Goal: Task Accomplishment & Management: Manage account settings

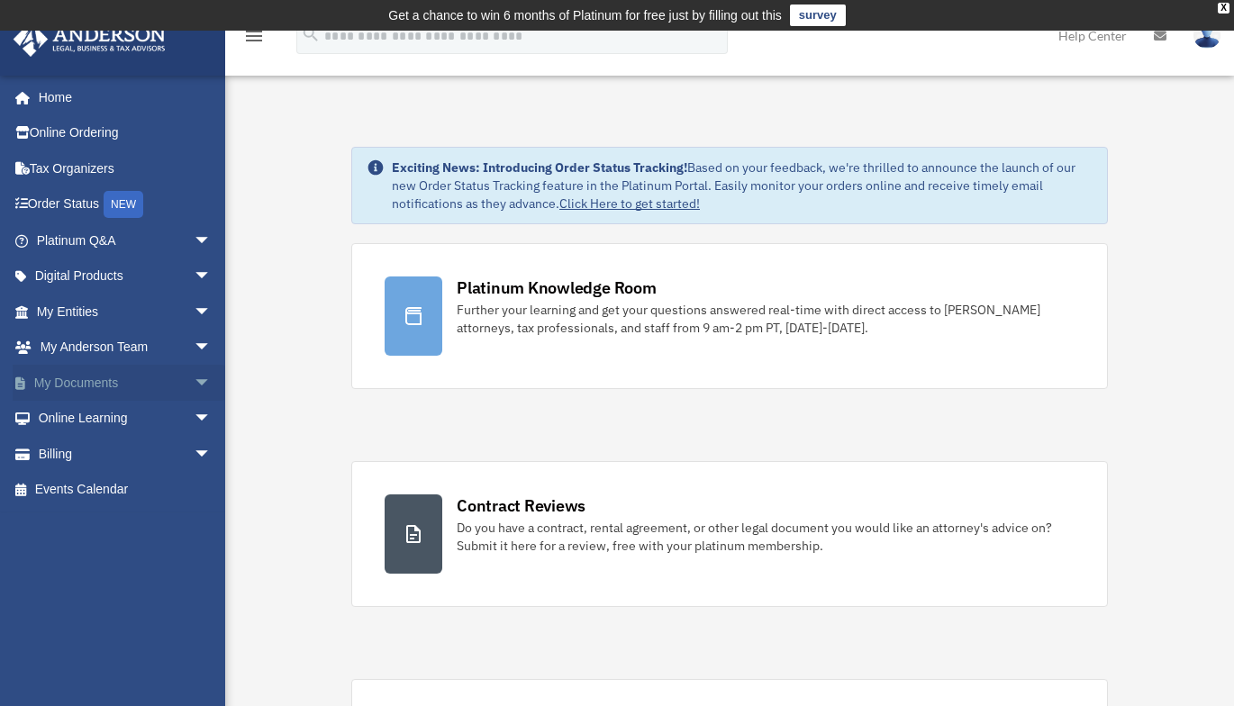
click at [130, 385] on link "My Documents arrow_drop_down" at bounding box center [126, 383] width 226 height 36
click at [194, 380] on span "arrow_drop_down" at bounding box center [212, 383] width 36 height 37
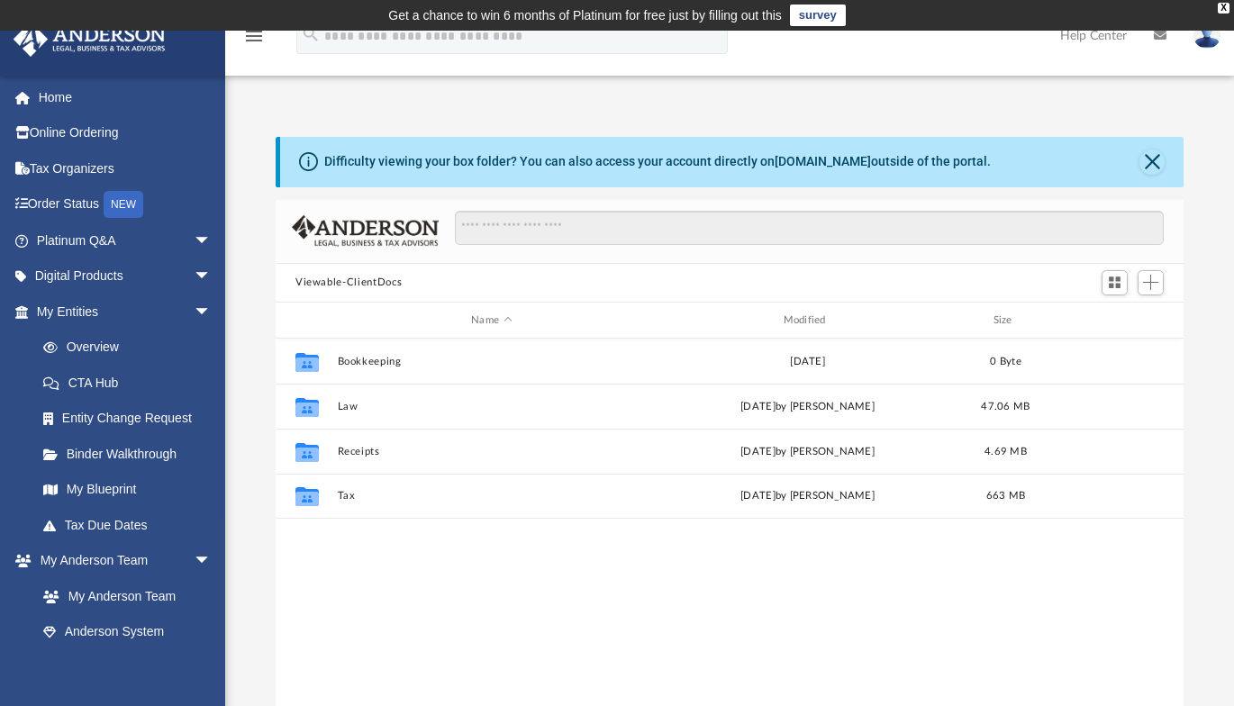
scroll to position [396, 894]
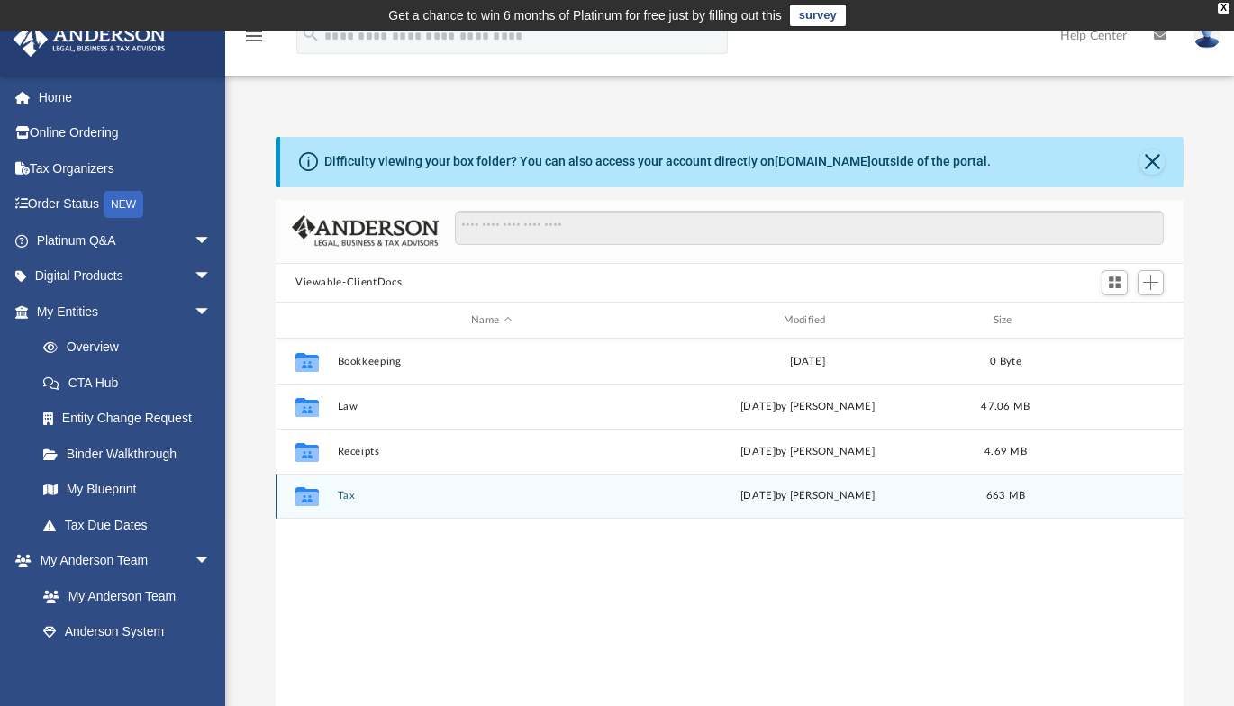
click at [345, 498] on button "Tax" at bounding box center [492, 497] width 308 height 12
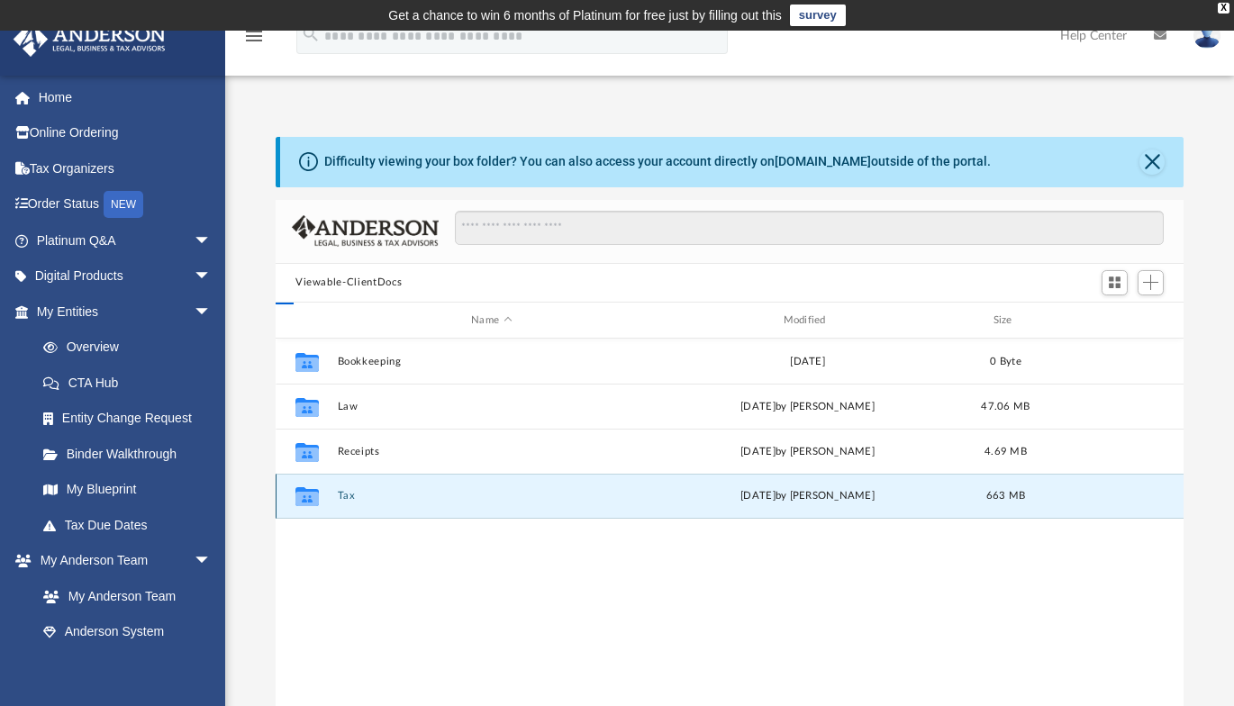
click at [345, 498] on button "Tax" at bounding box center [492, 497] width 308 height 12
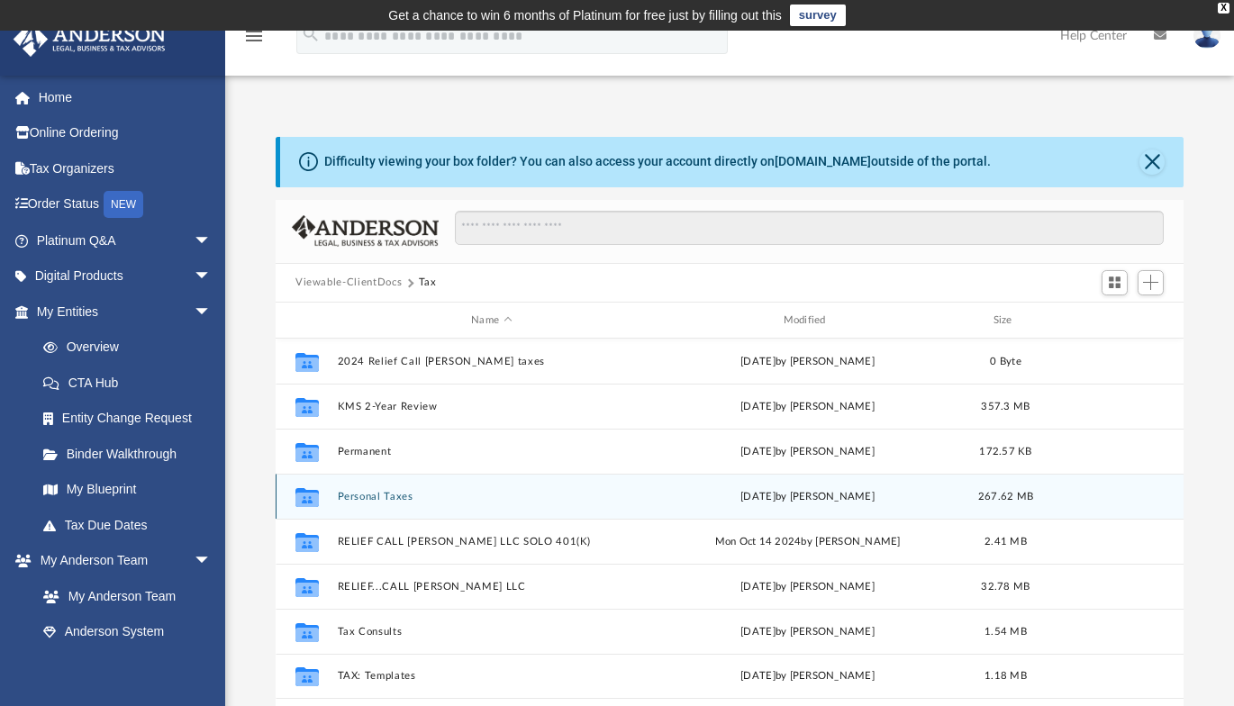
click at [365, 500] on button "Personal Taxes" at bounding box center [492, 497] width 308 height 12
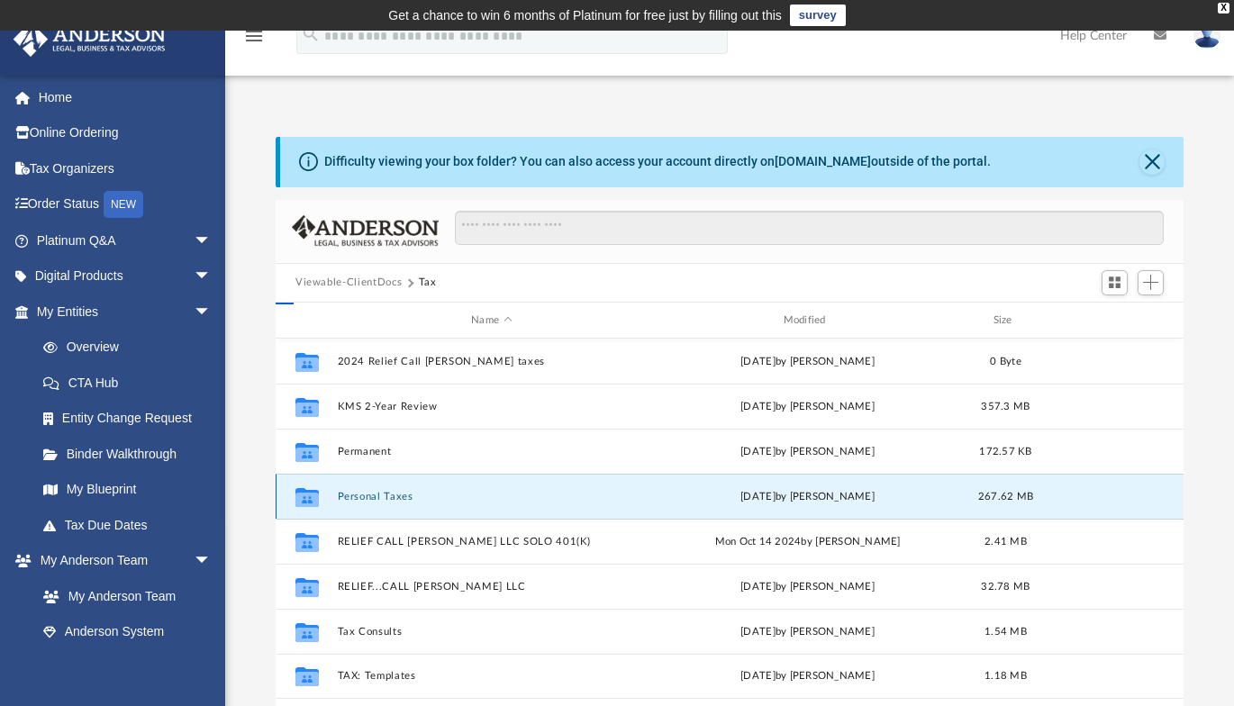
click at [365, 500] on button "Personal Taxes" at bounding box center [492, 497] width 308 height 12
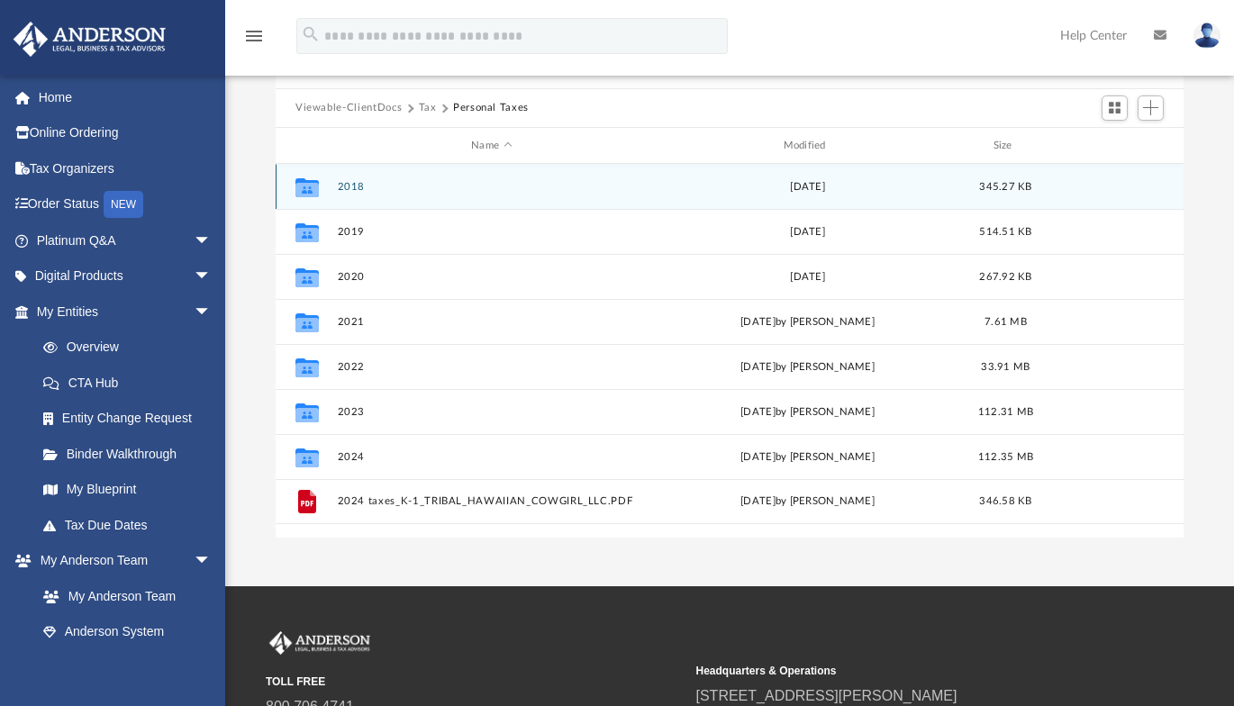
scroll to position [180, 0]
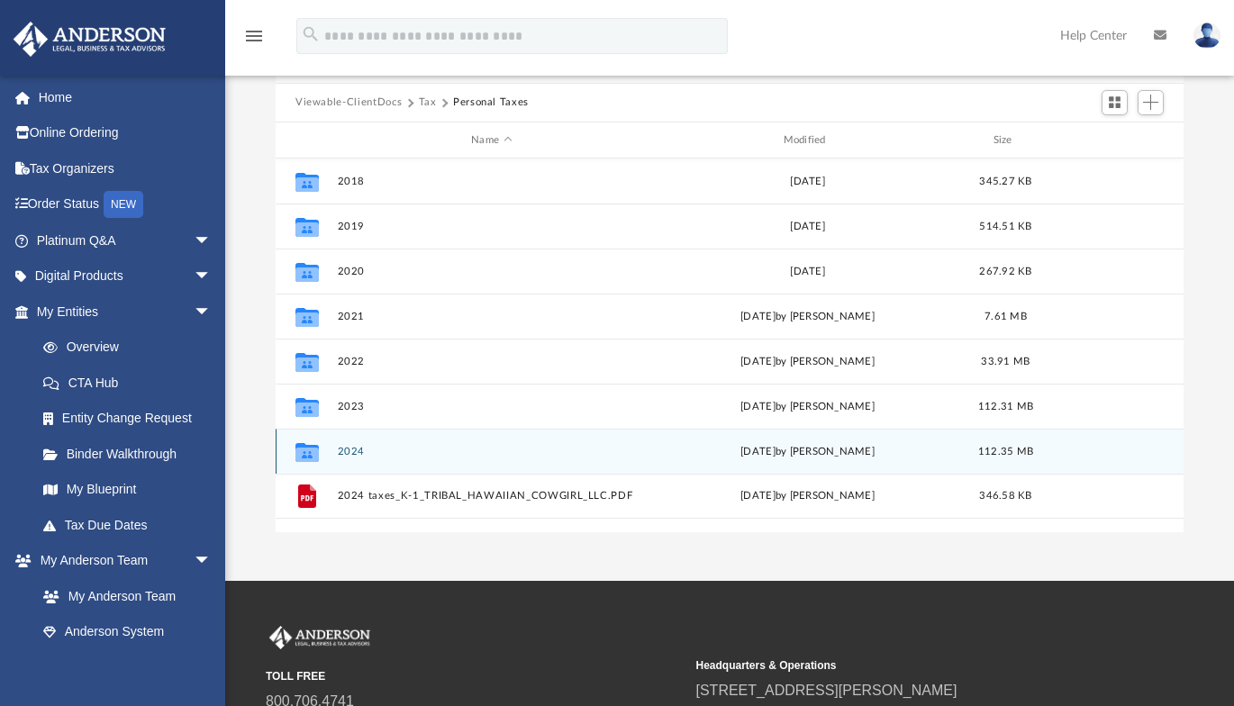
click at [349, 453] on button "2024" at bounding box center [492, 452] width 308 height 12
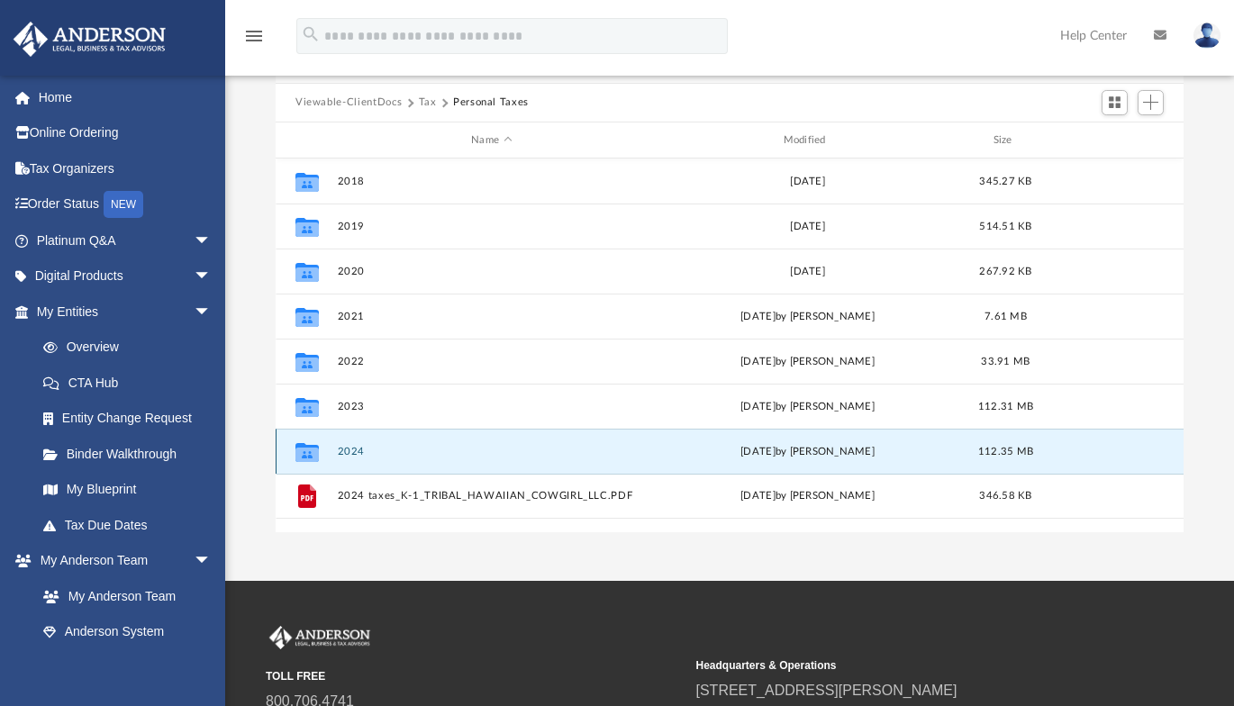
click at [349, 453] on button "2024" at bounding box center [492, 452] width 308 height 12
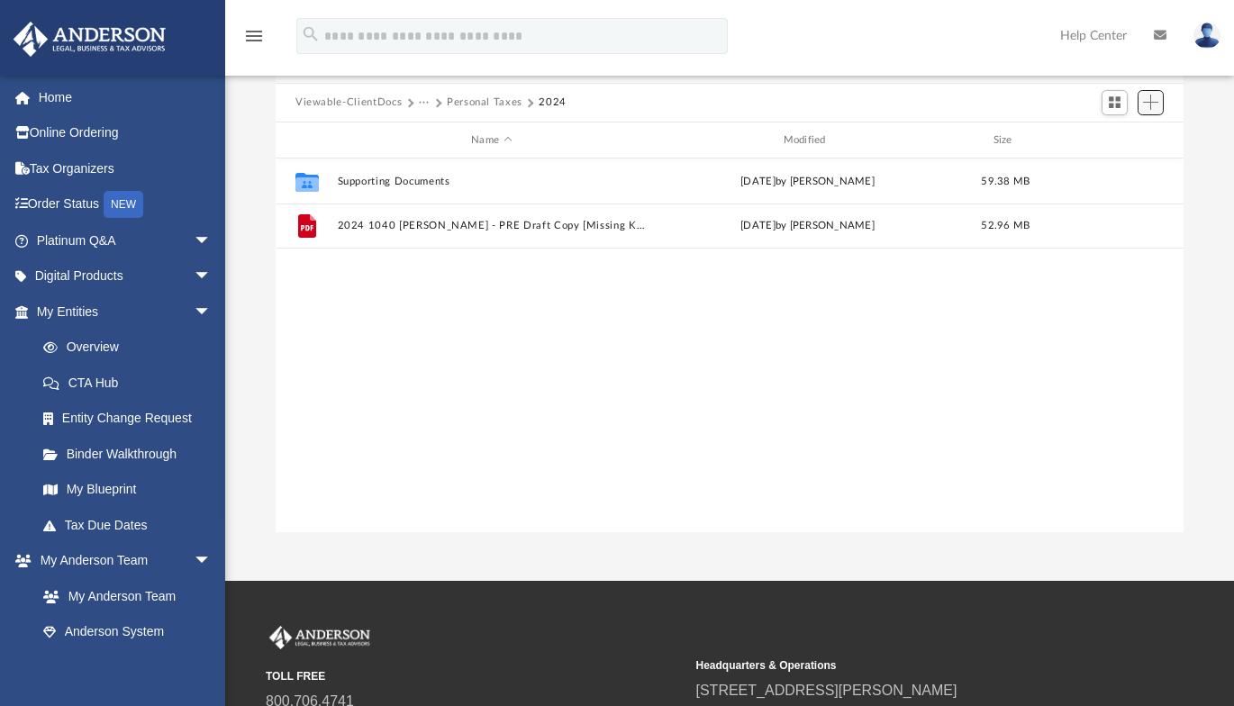
click at [1149, 106] on span "Add" at bounding box center [1150, 102] width 15 height 15
click at [1112, 137] on li "Upload" at bounding box center [1125, 139] width 58 height 19
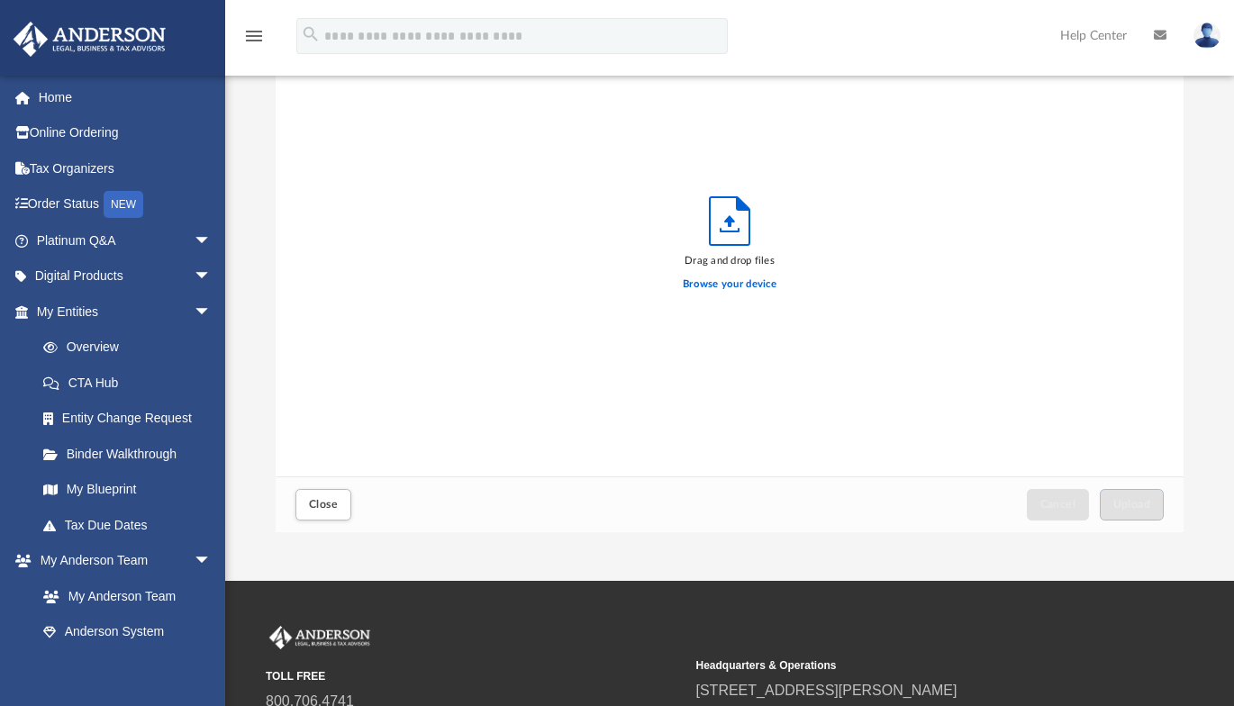
scroll to position [443, 894]
click at [756, 286] on label "Browse your device" at bounding box center [730, 284] width 94 height 16
click at [0, 0] on input "Browse your device" at bounding box center [0, 0] width 0 height 0
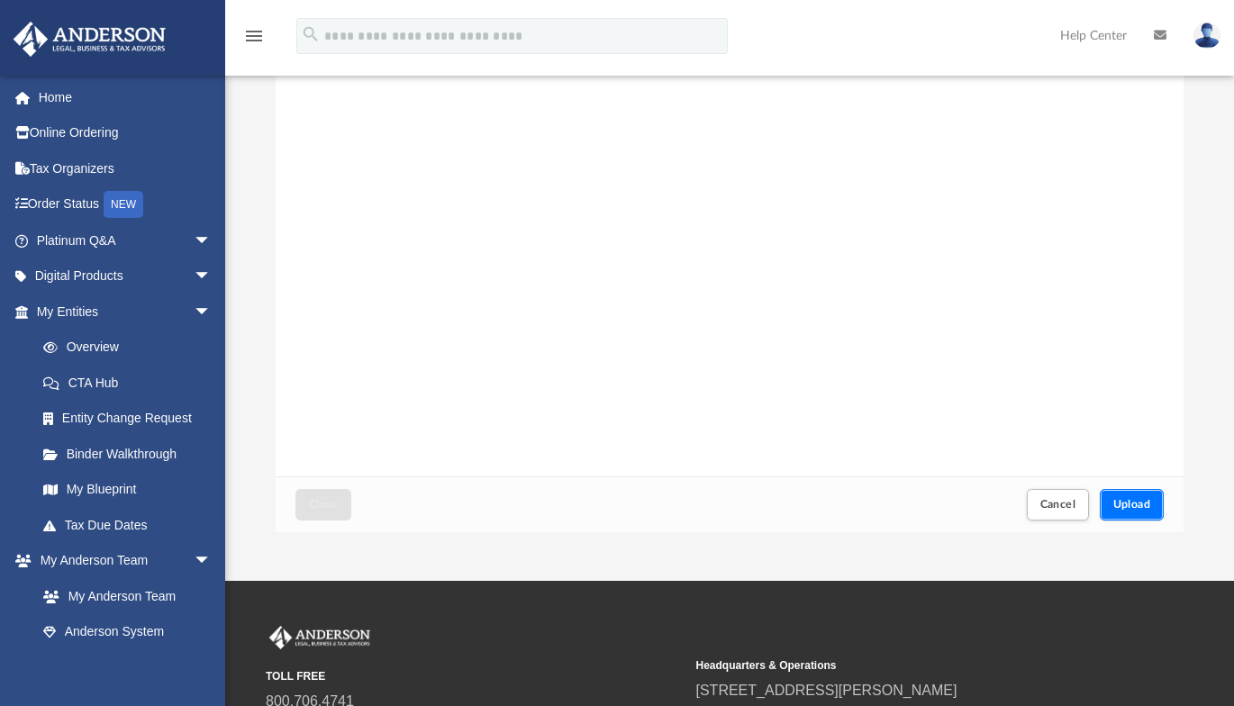
click at [1125, 503] on span "Upload" at bounding box center [1132, 504] width 38 height 11
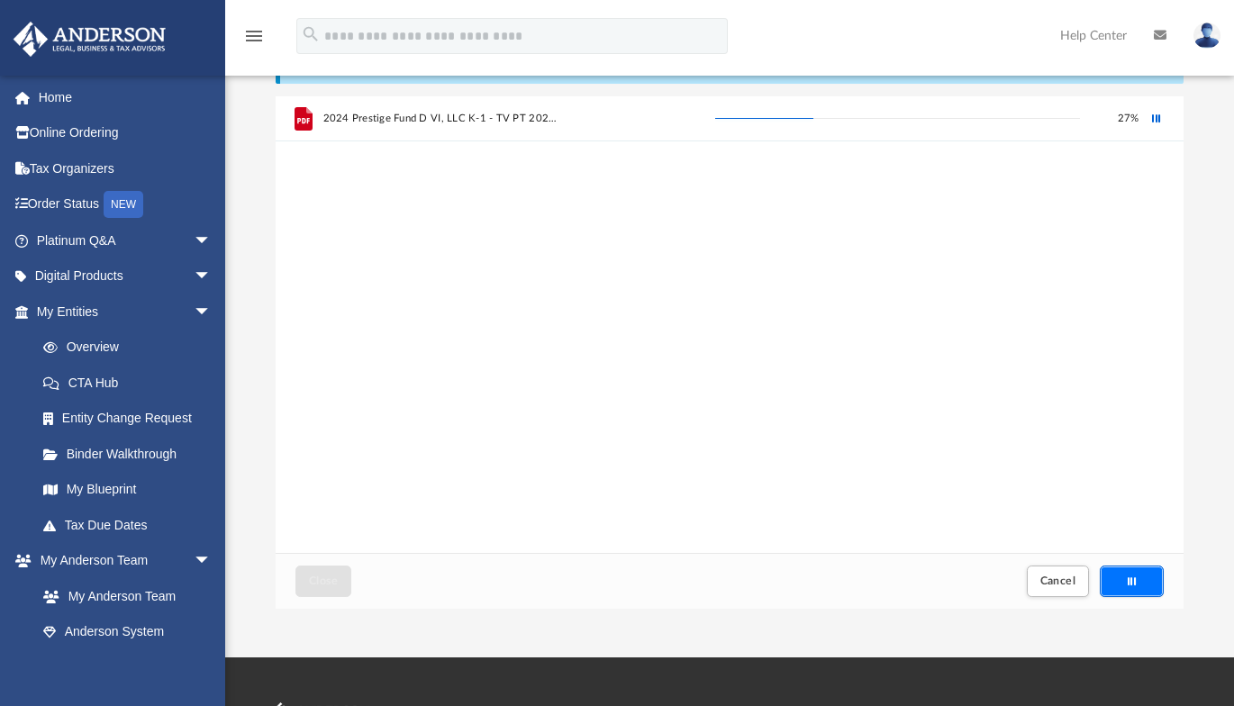
scroll to position [0, 0]
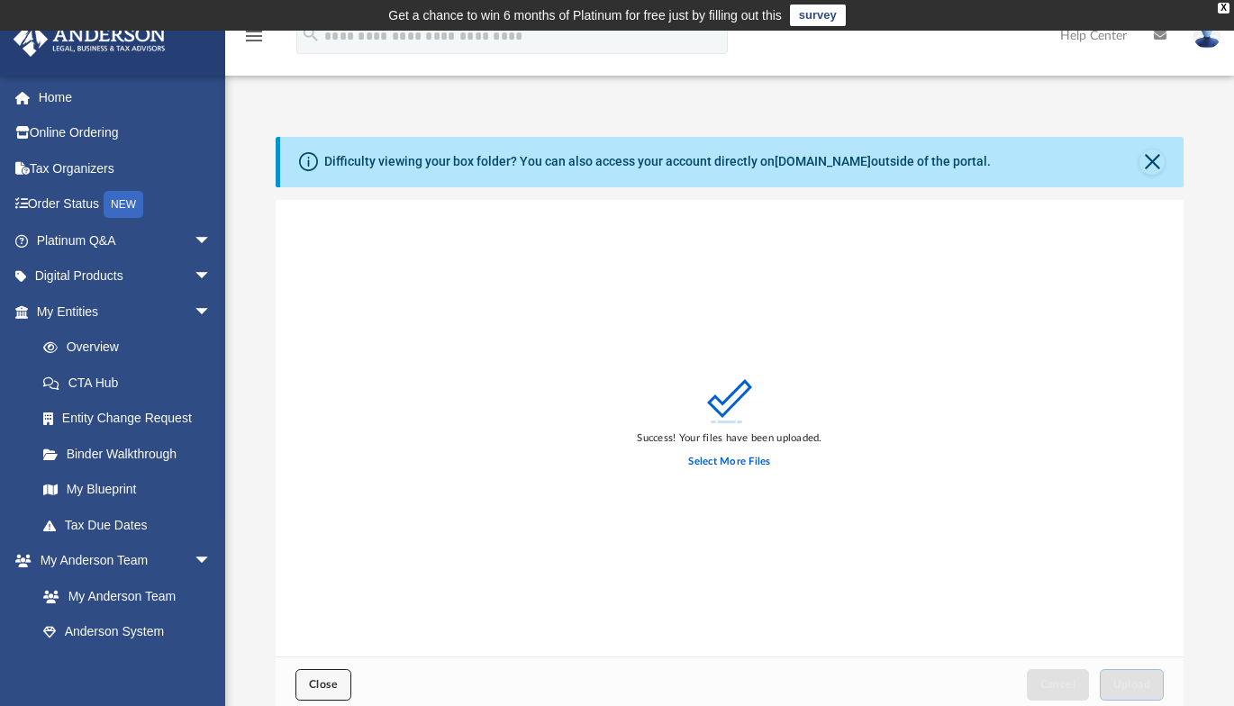
click at [324, 683] on span "Close" at bounding box center [323, 684] width 29 height 11
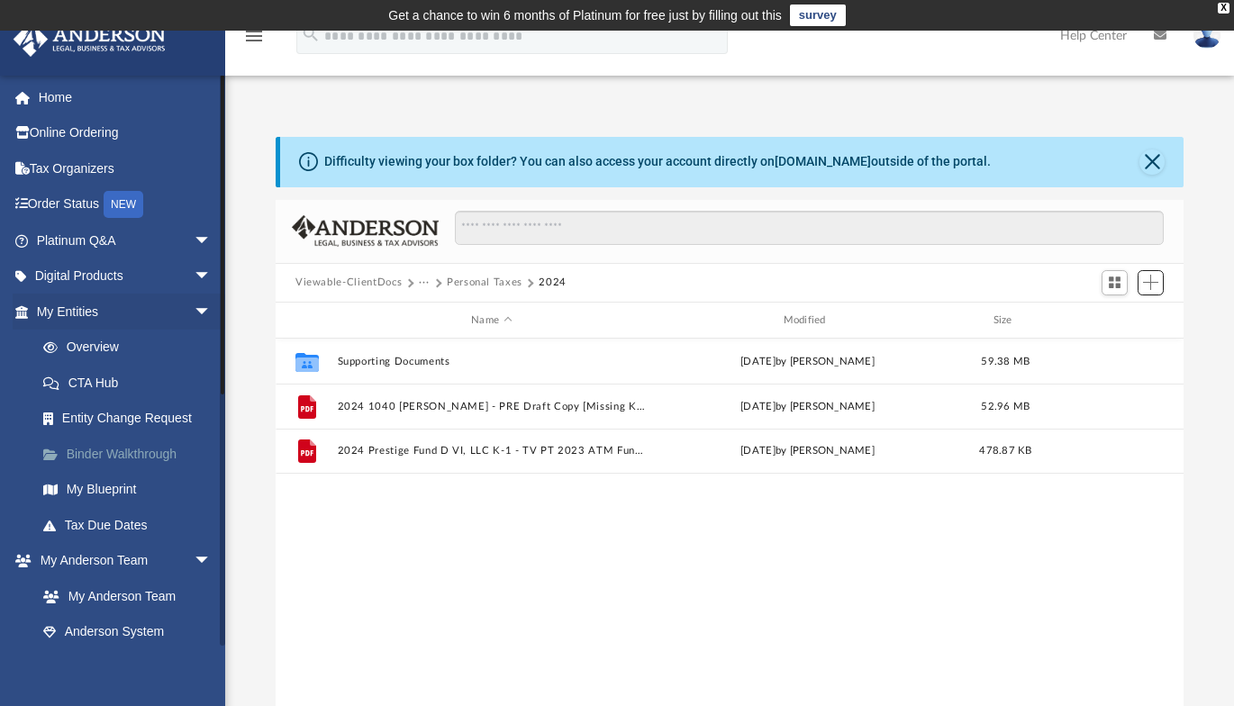
scroll to position [180, 0]
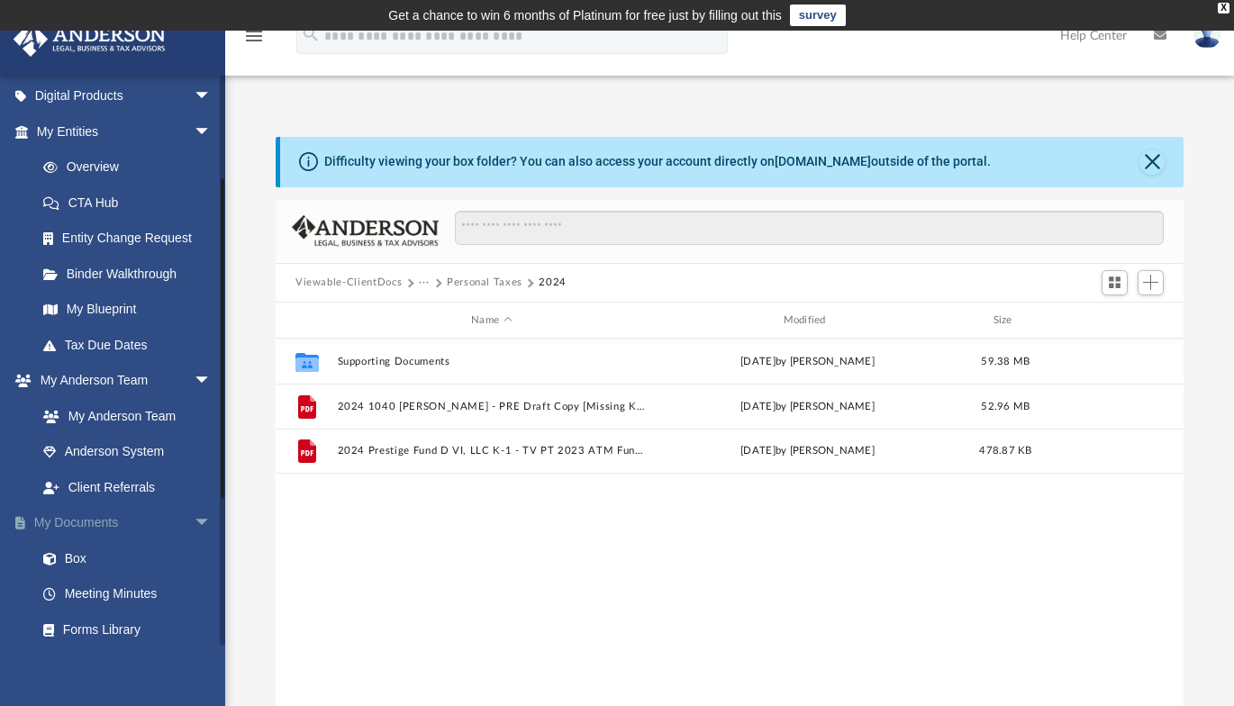
click at [195, 520] on span "arrow_drop_down" at bounding box center [212, 523] width 36 height 37
click at [194, 375] on span "arrow_drop_down" at bounding box center [212, 381] width 36 height 37
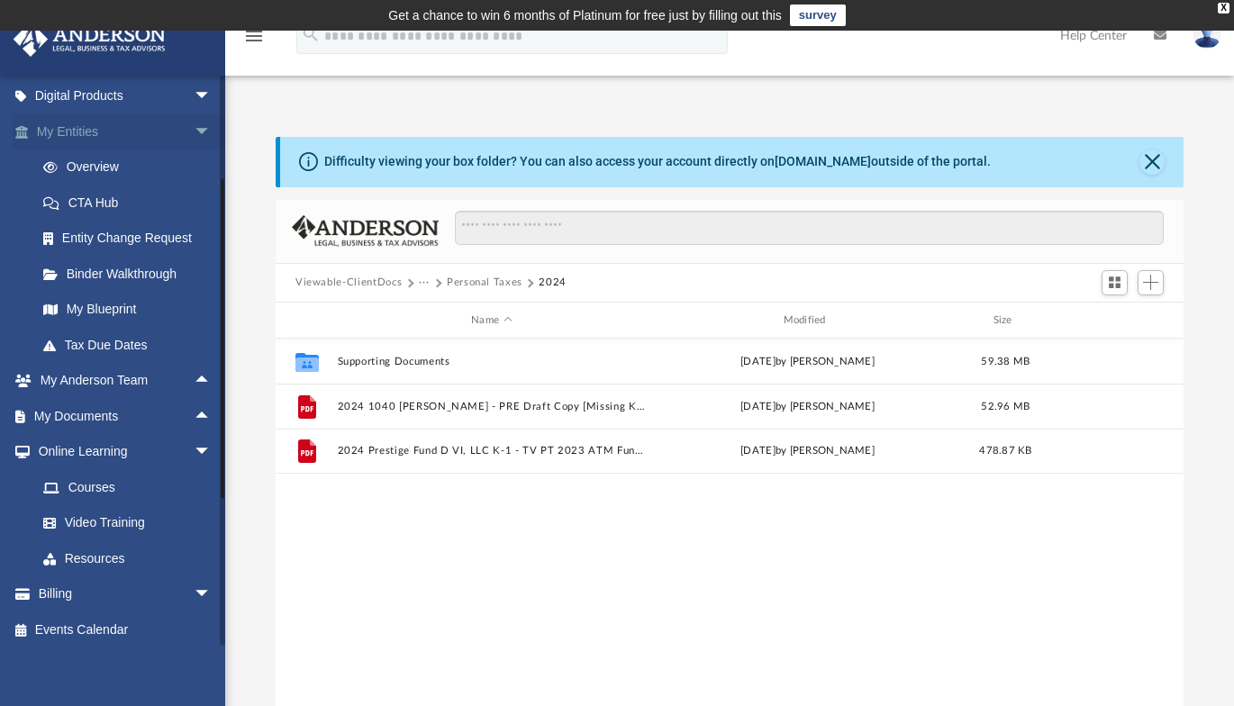
click at [194, 129] on span "arrow_drop_down" at bounding box center [212, 131] width 36 height 37
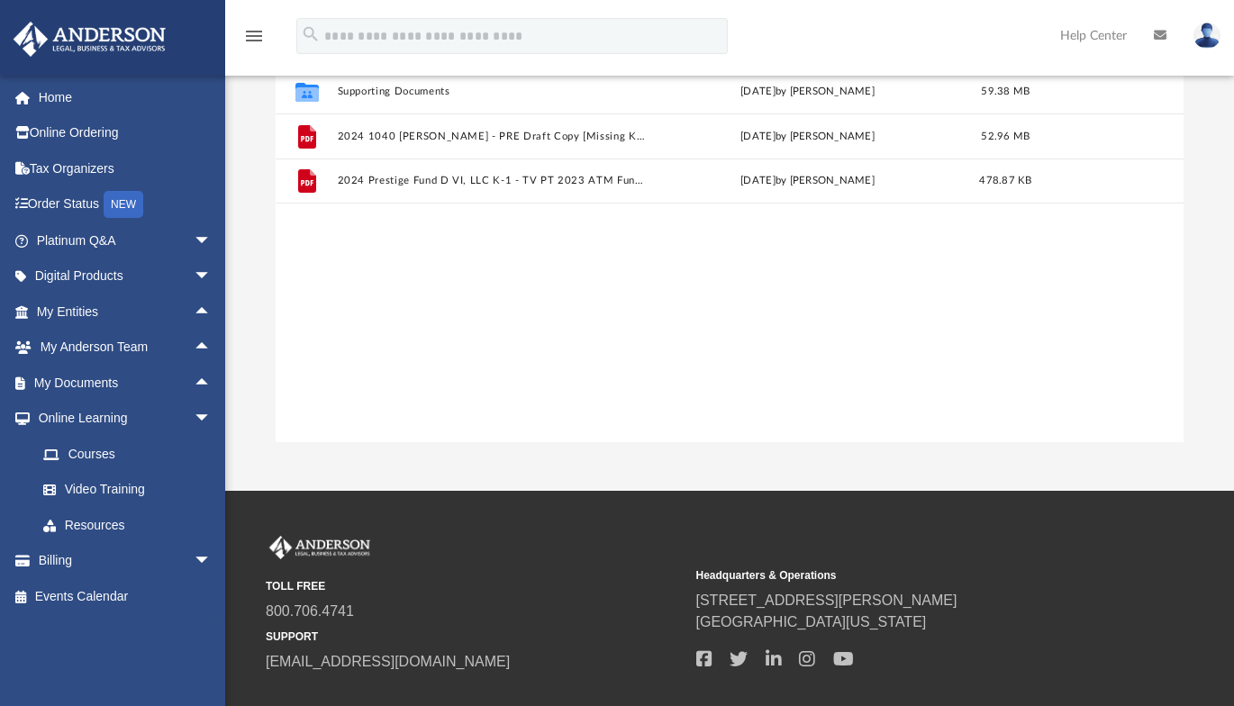
scroll to position [0, 0]
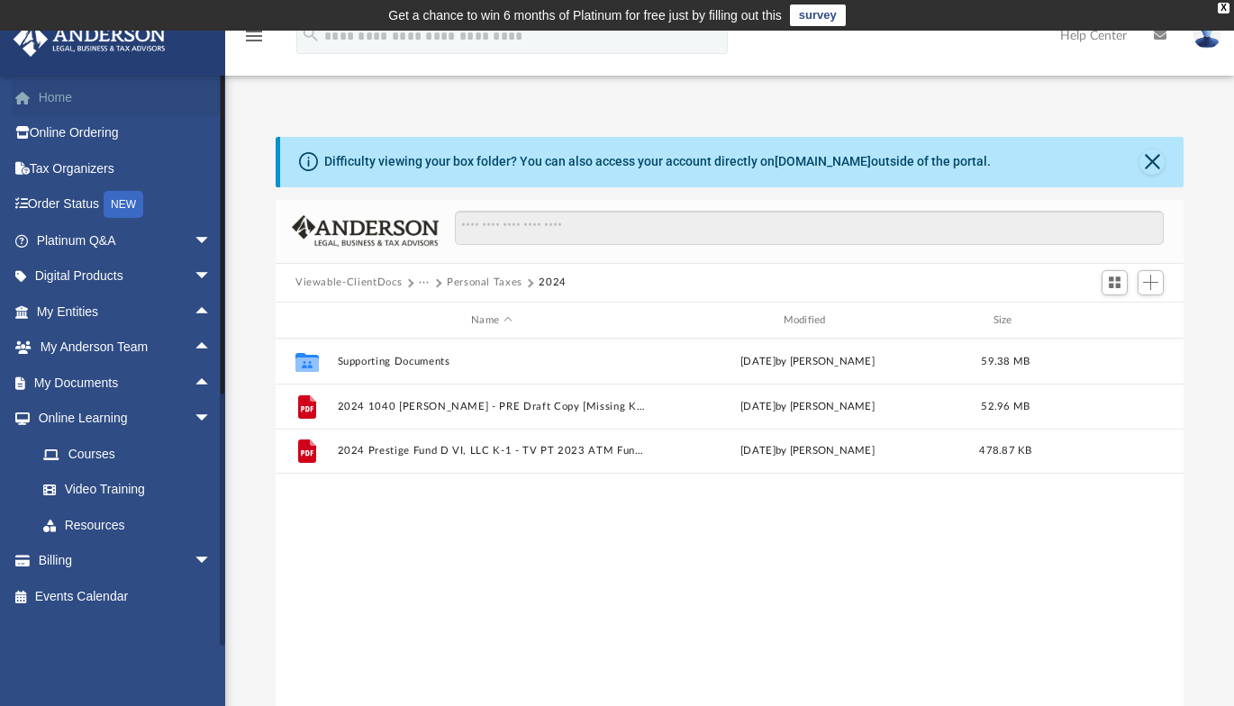
click at [49, 89] on link "Home" at bounding box center [126, 97] width 226 height 36
